Goal: Find specific page/section: Find specific page/section

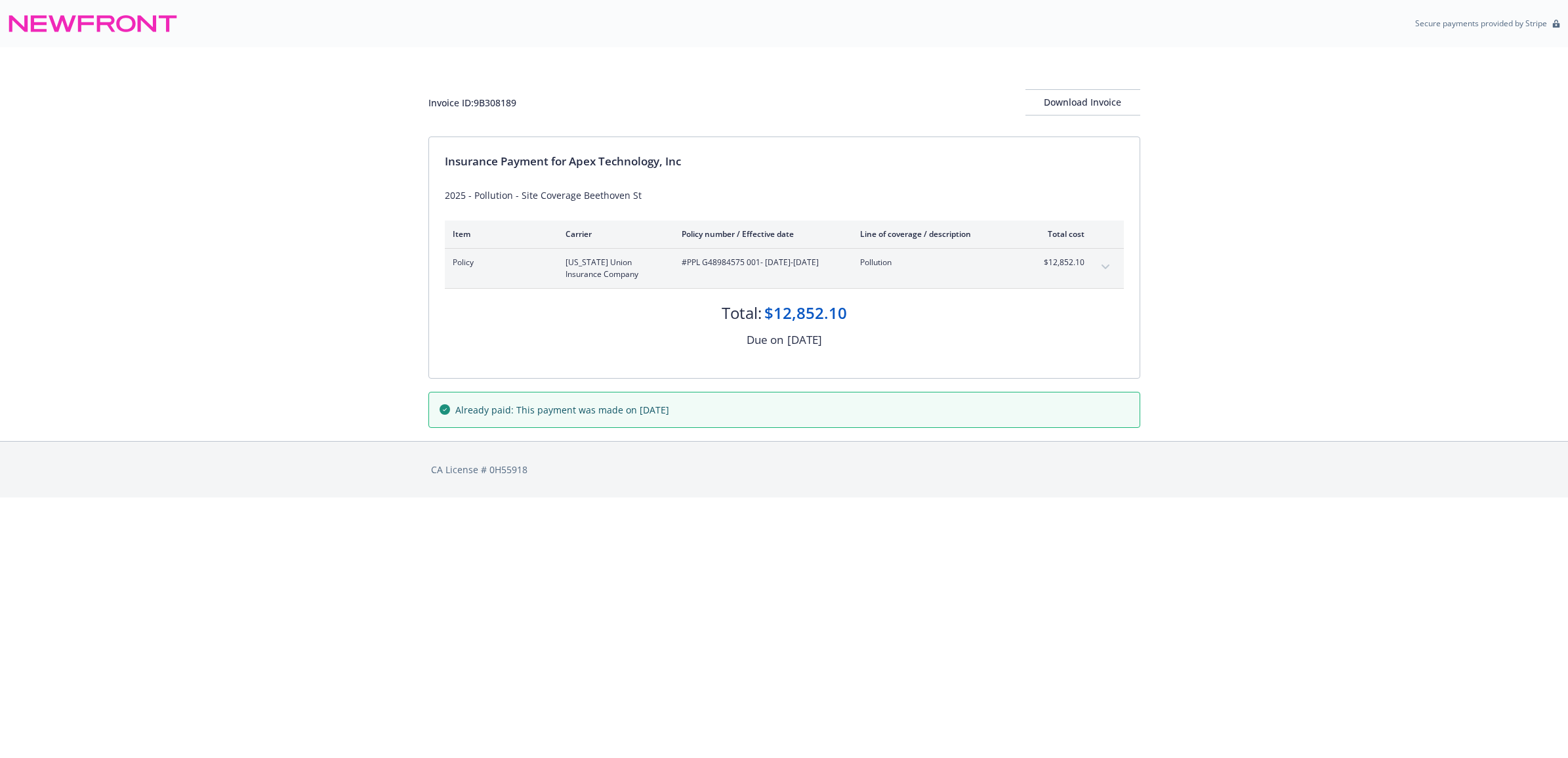
click at [141, 198] on div "Invoice ID: 9B308189 Download Invoice Insurance Payment for Apex Technology, In…" at bounding box center [784, 244] width 1568 height 394
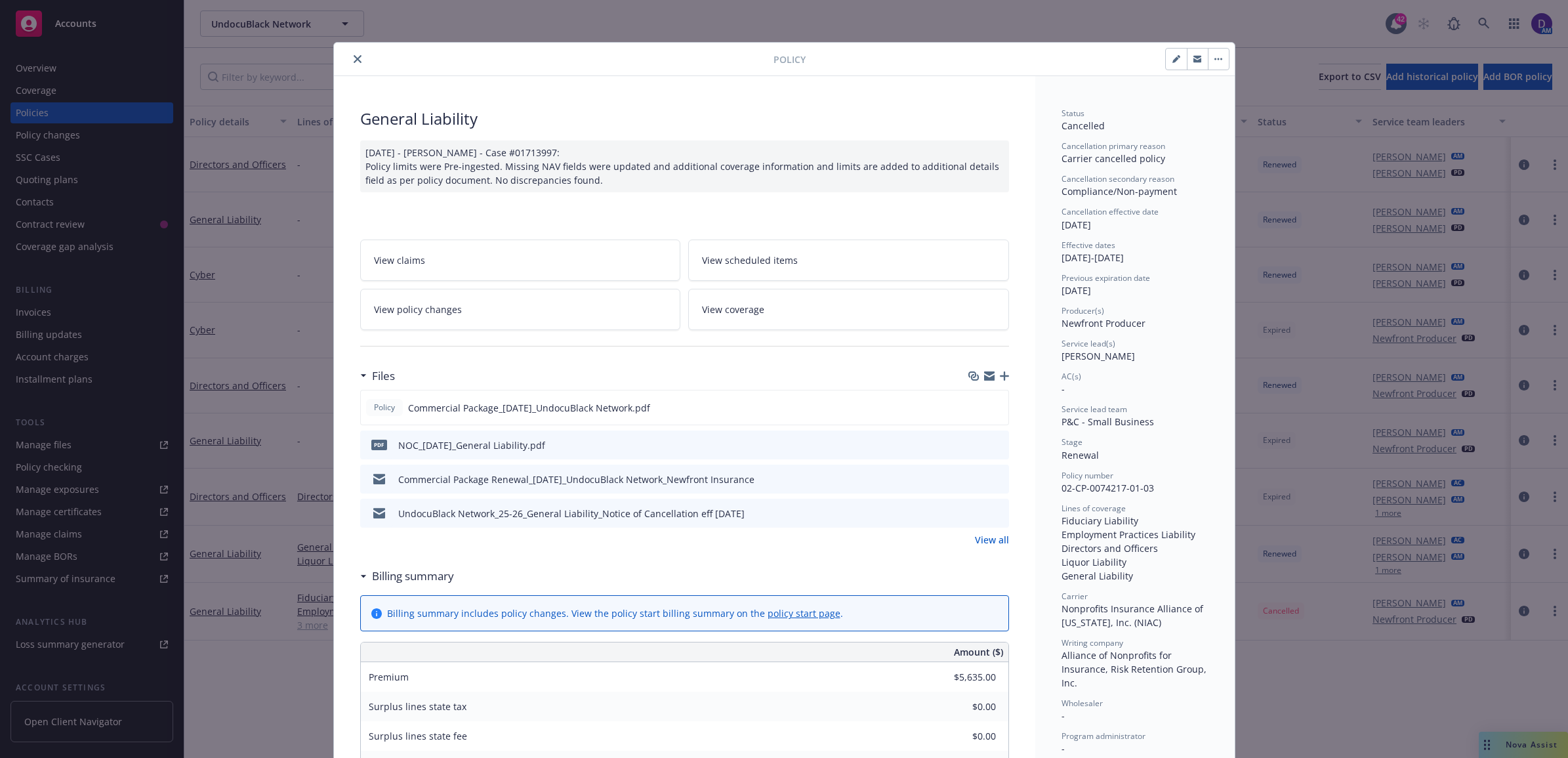
click at [355, 56] on icon "close" at bounding box center [357, 59] width 8 height 8
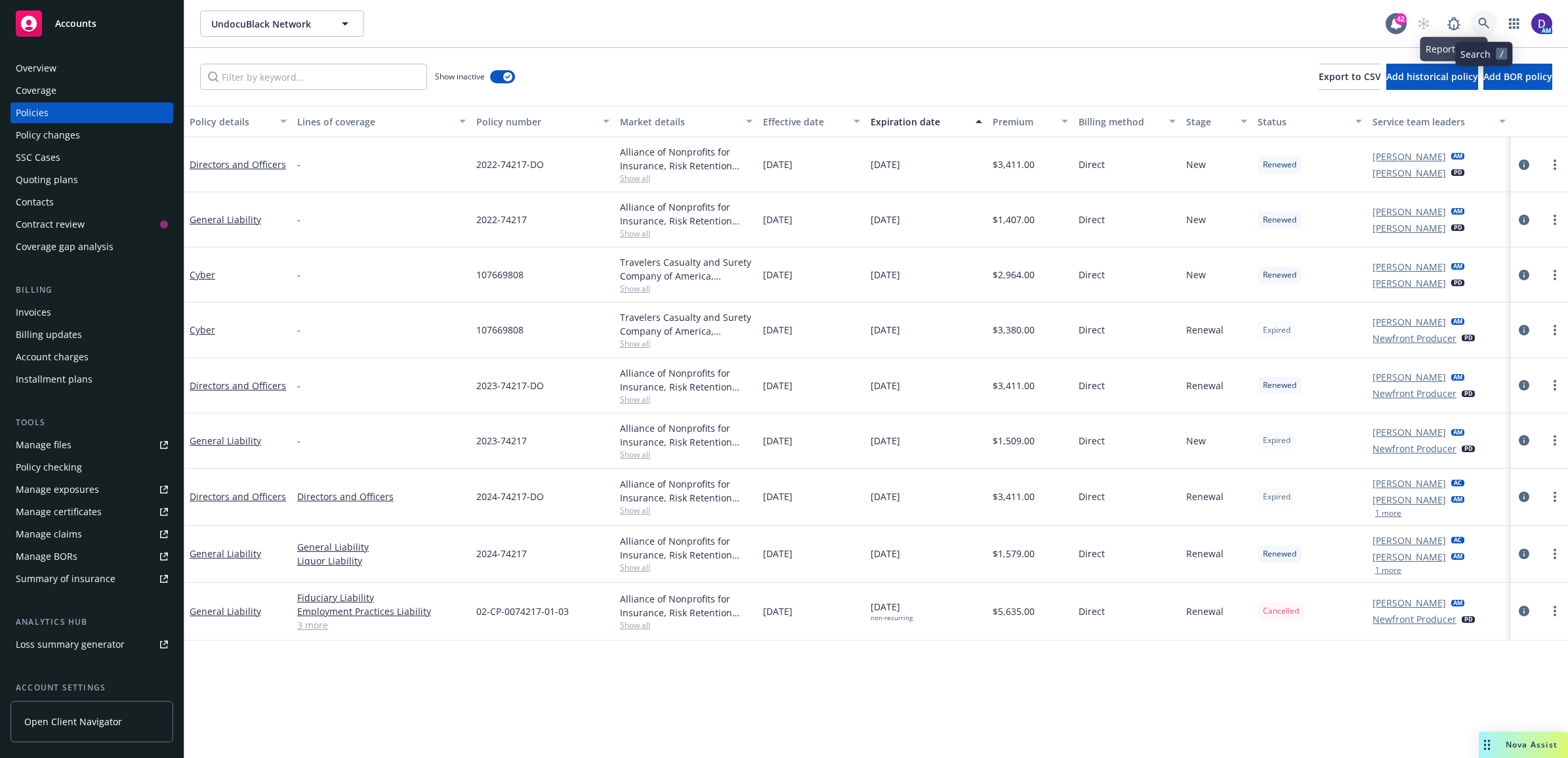
click at [1482, 18] on icon at bounding box center [1484, 24] width 12 height 12
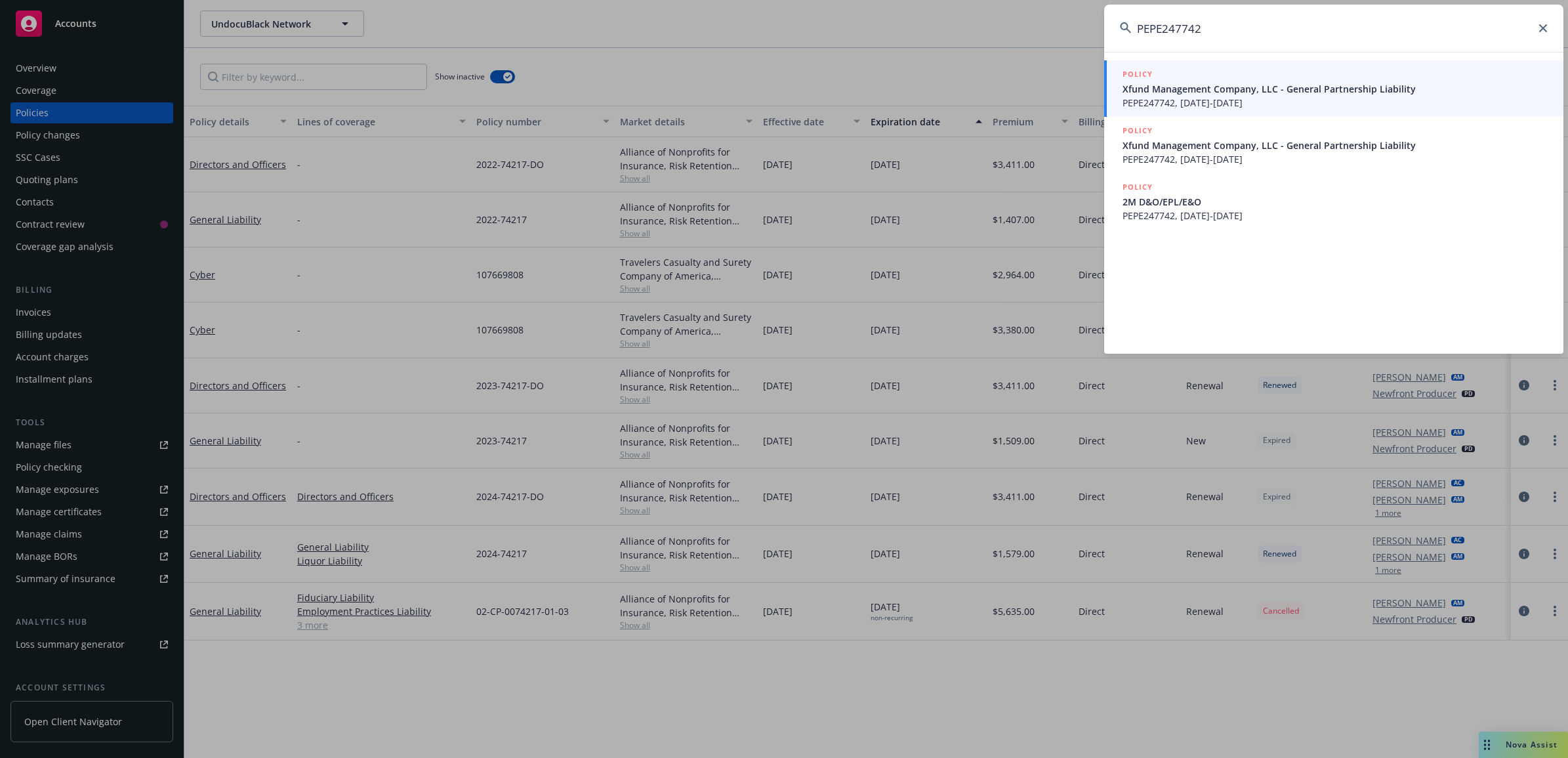
type input "PEPE247742"
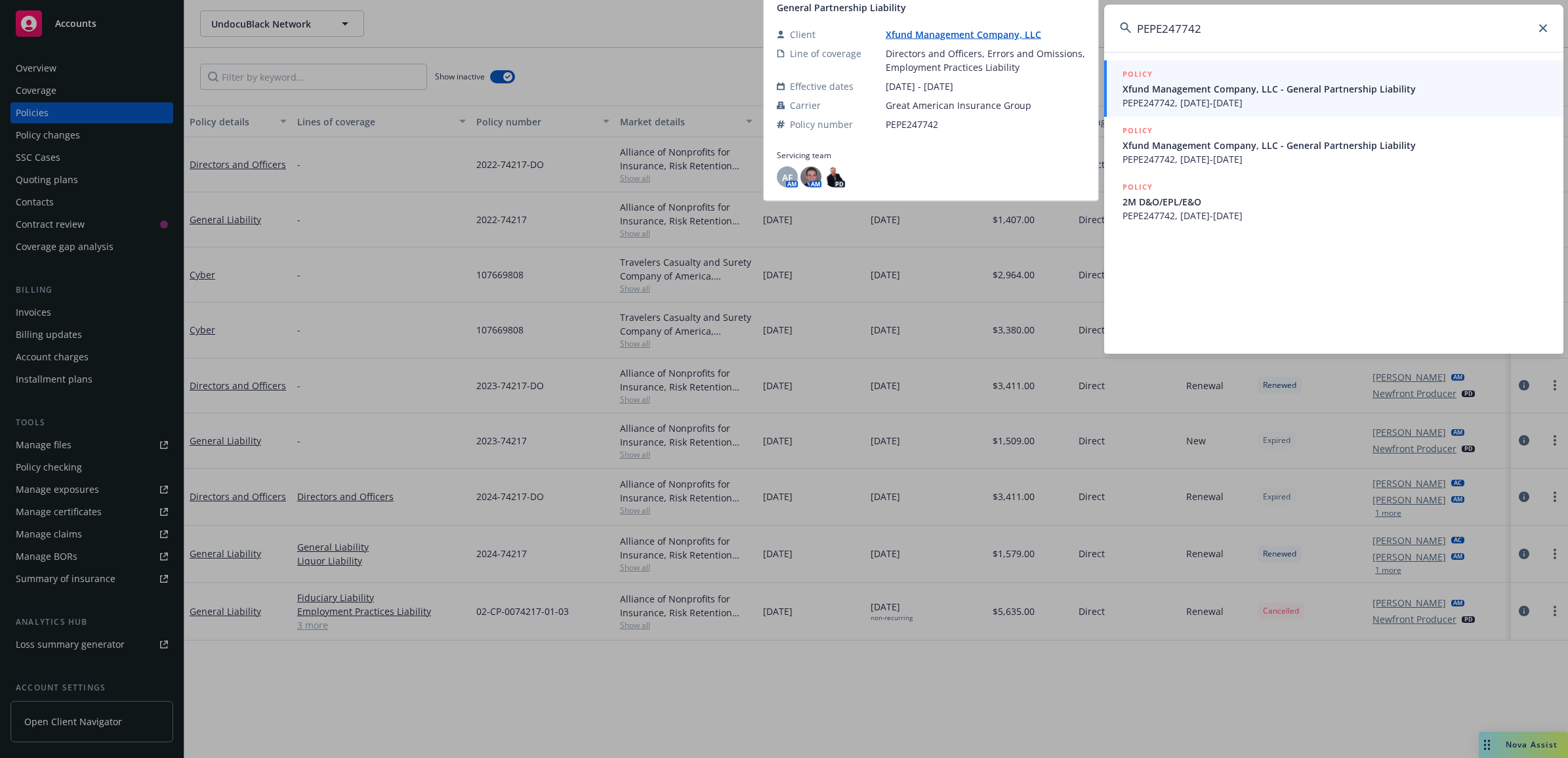
click at [1259, 82] on span "Xfund Management Company, LLC - General Partnership Liability" at bounding box center [1334, 89] width 425 height 14
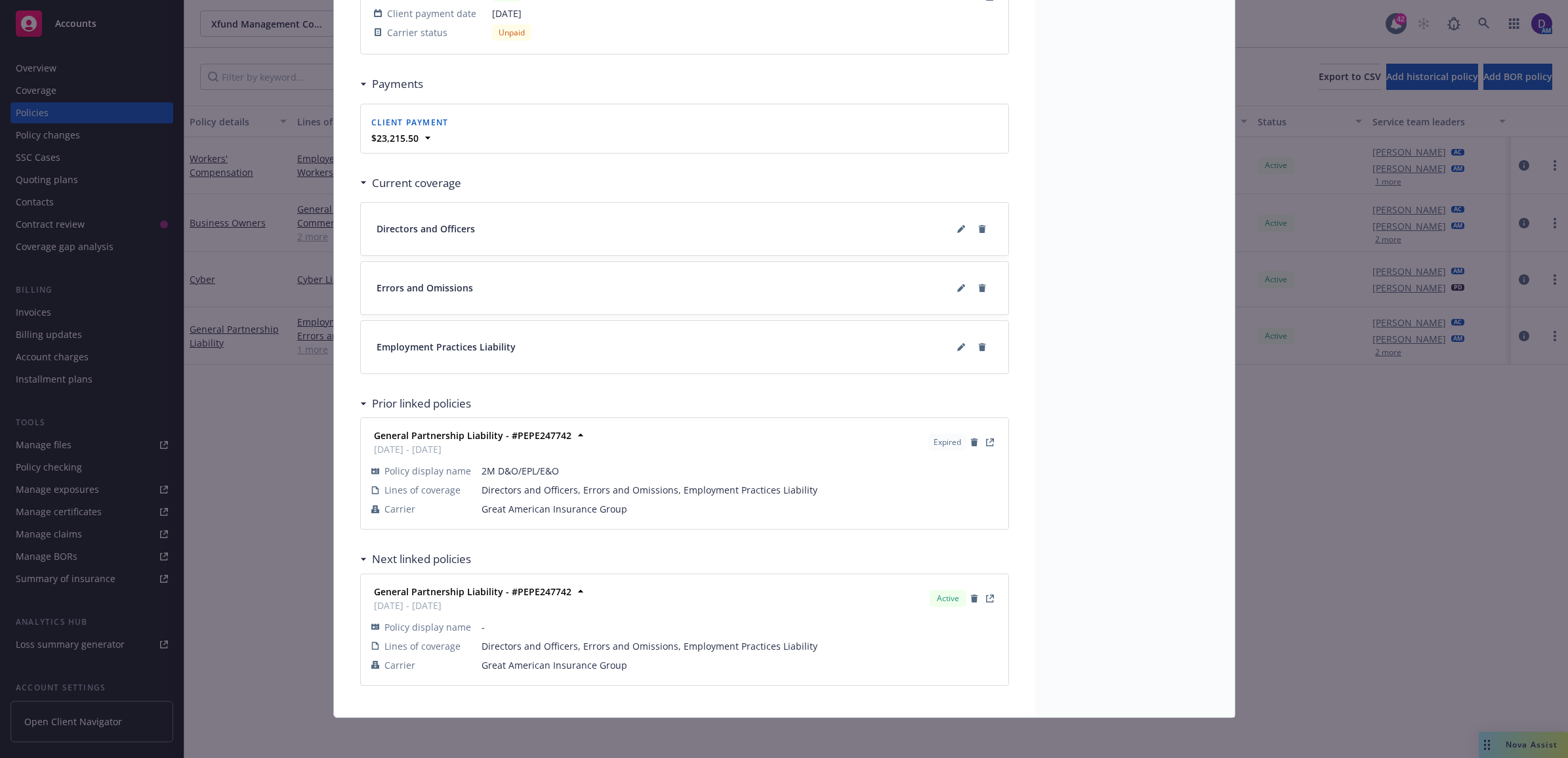
scroll to position [1339, 0]
